Goal: Navigation & Orientation: Find specific page/section

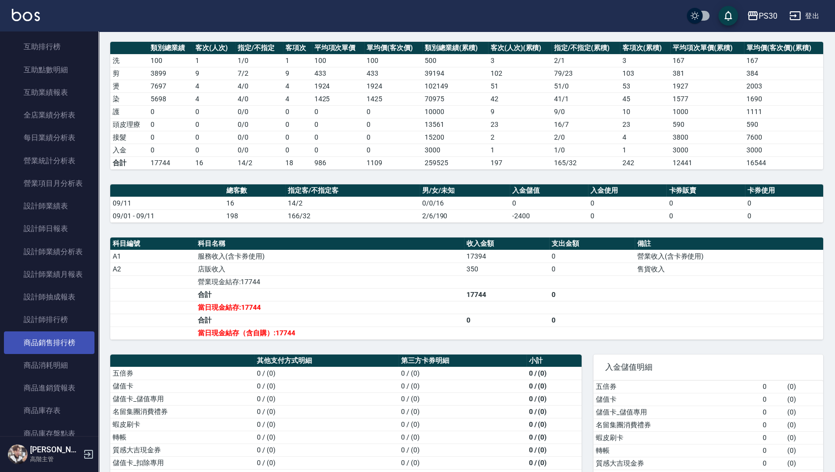
scroll to position [630, 0]
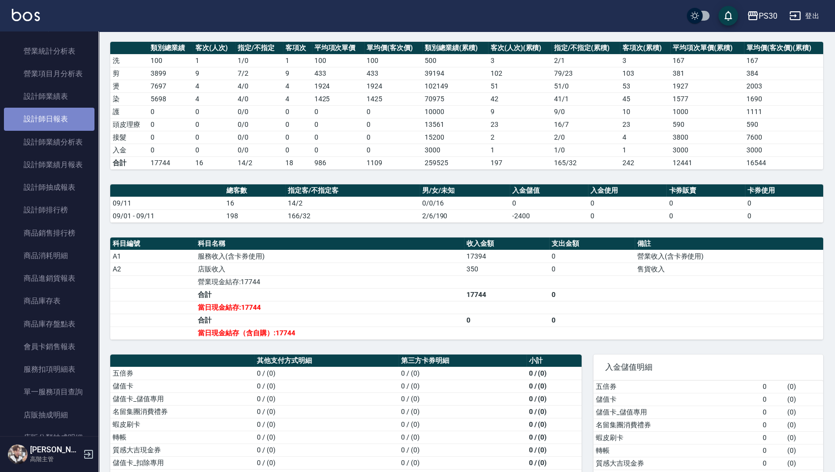
click at [60, 111] on link "設計師日報表" at bounding box center [49, 119] width 91 height 23
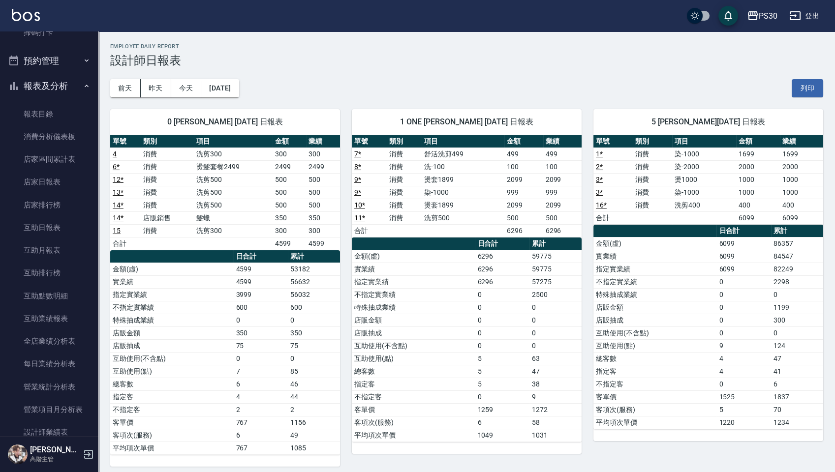
scroll to position [236, 0]
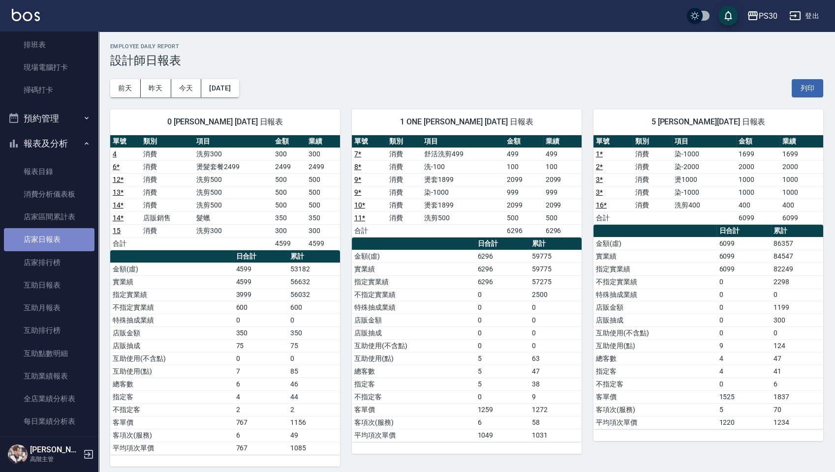
click at [53, 240] on link "店家日報表" at bounding box center [49, 239] width 91 height 23
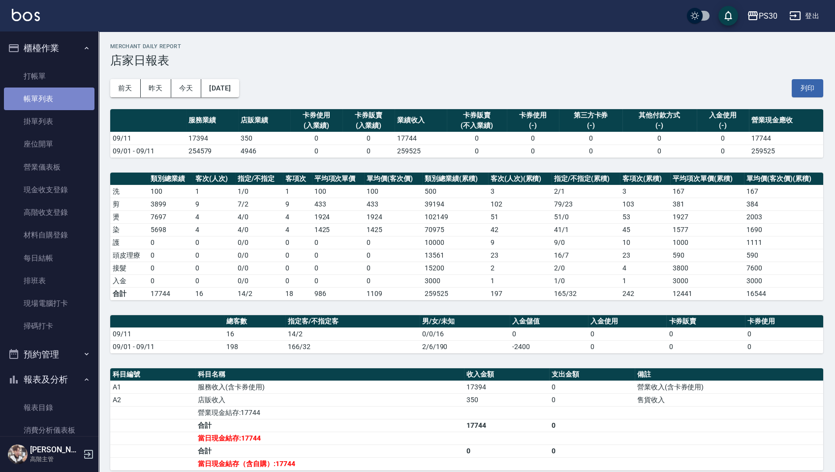
click at [59, 103] on link "帳單列表" at bounding box center [49, 99] width 91 height 23
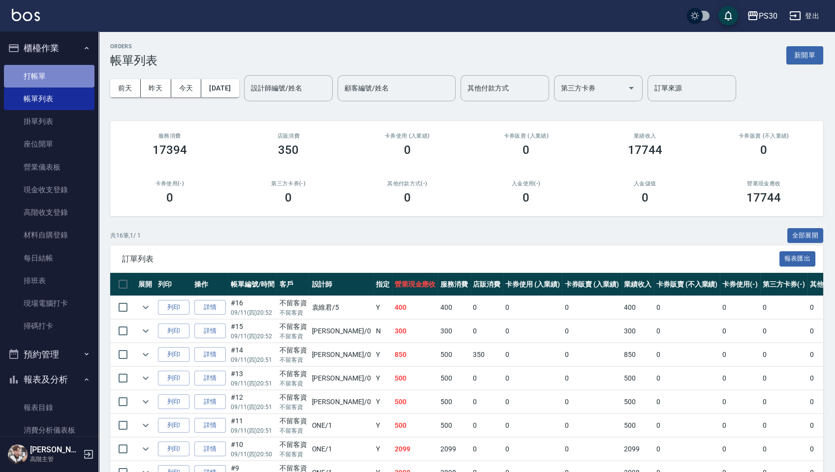
click at [53, 84] on link "打帳單" at bounding box center [49, 76] width 91 height 23
